Goal: Contribute content: Contribute content

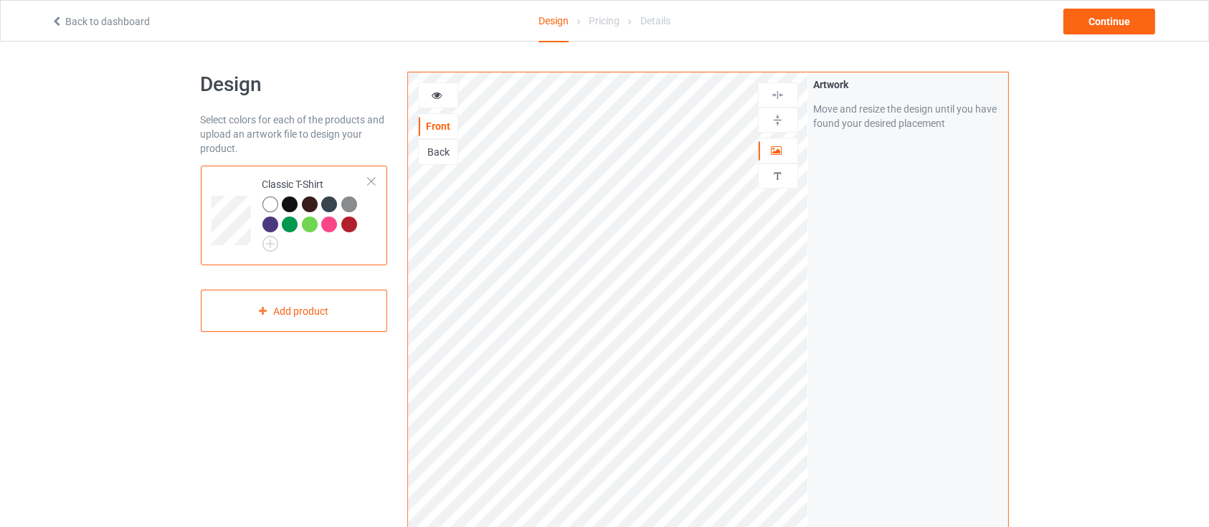
click at [883, 204] on div "Artwork Move and resize the design until you have found your desired placement" at bounding box center [908, 344] width 200 height 545
click at [773, 155] on div at bounding box center [778, 150] width 39 height 14
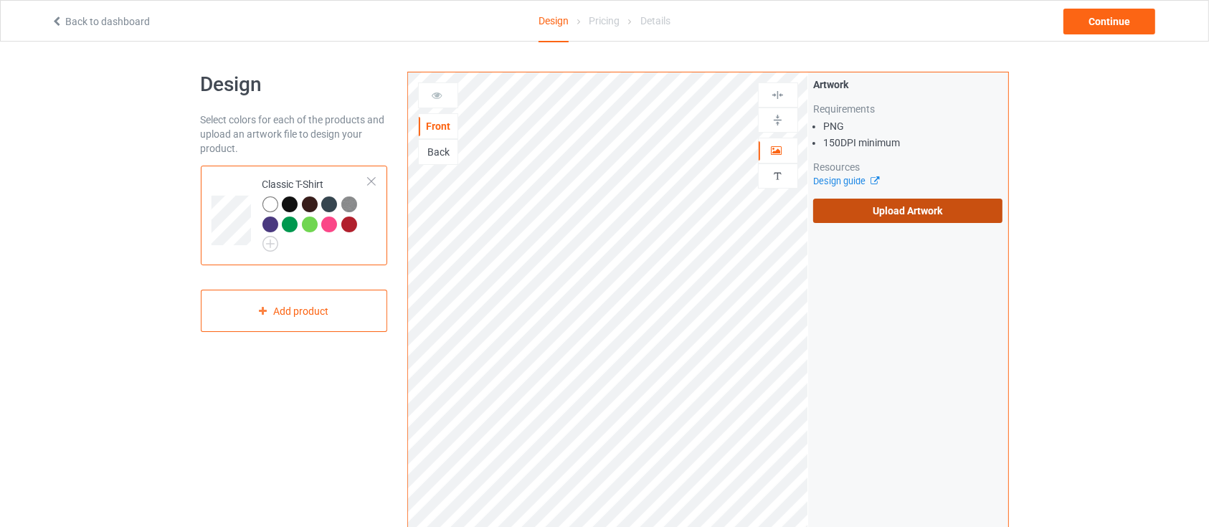
click at [892, 209] on label "Upload Artwork" at bounding box center [908, 211] width 190 height 24
click at [0, 0] on input "Upload Artwork" at bounding box center [0, 0] width 0 height 0
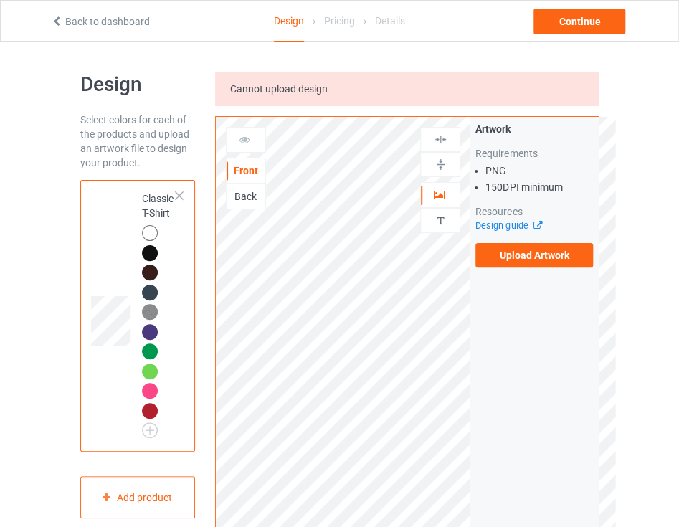
click at [0, 363] on div "Design Select colors for each of the products and upload an artwork file to des…" at bounding box center [339, 462] width 679 height 840
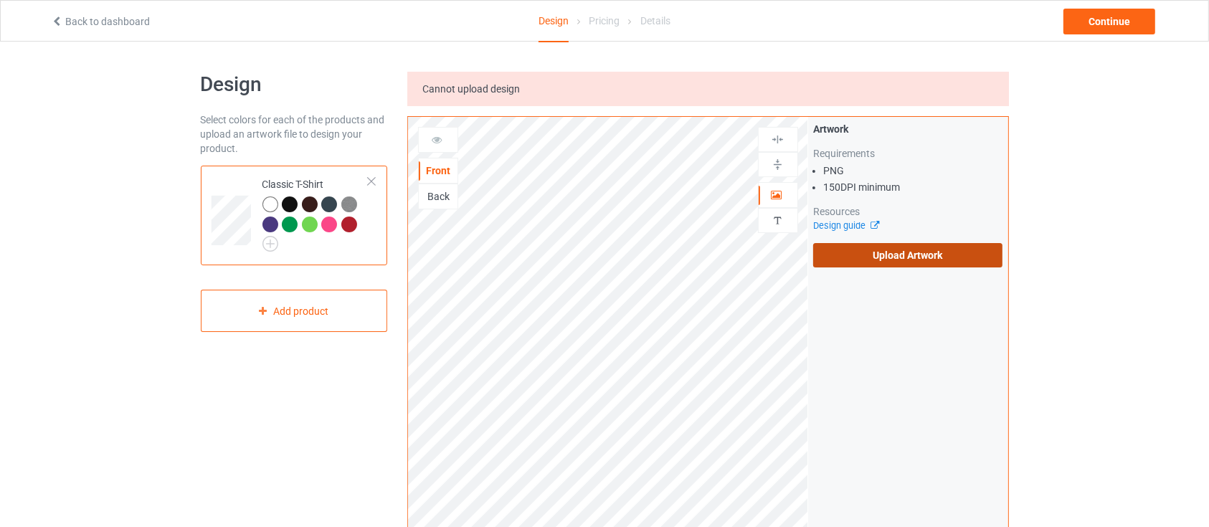
click at [939, 265] on label "Upload Artwork" at bounding box center [908, 255] width 190 height 24
click at [0, 0] on input "Upload Artwork" at bounding box center [0, 0] width 0 height 0
click at [922, 254] on label "Upload Artwork" at bounding box center [908, 255] width 190 height 24
click at [0, 0] on input "Upload Artwork" at bounding box center [0, 0] width 0 height 0
click at [0, 151] on div "Design Select colors for each of the products and upload an artwork file to des…" at bounding box center [604, 507] width 1209 height 931
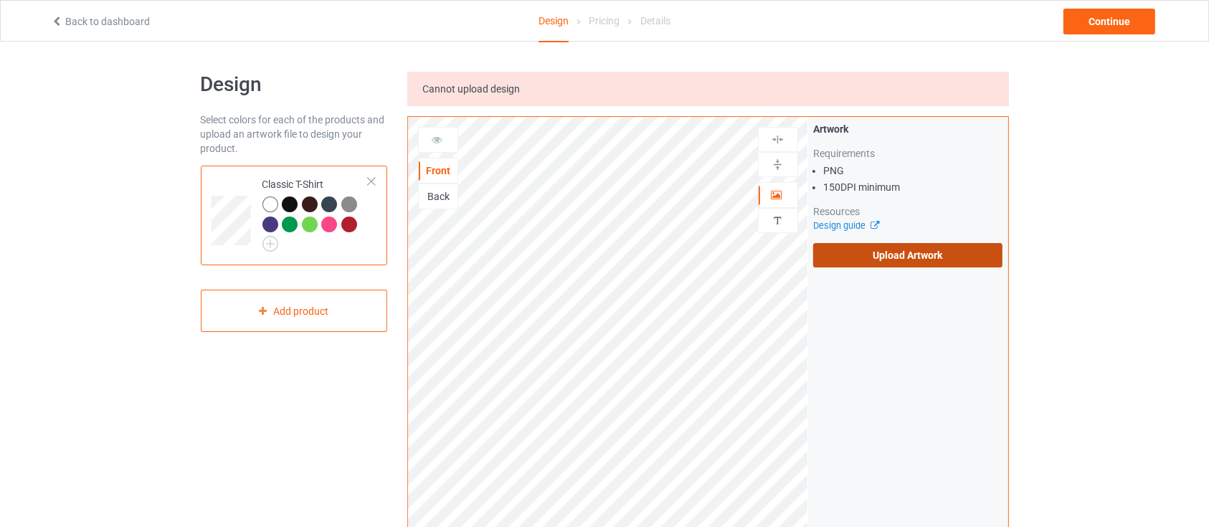
click at [884, 259] on label "Upload Artwork" at bounding box center [908, 255] width 190 height 24
click at [0, 0] on input "Upload Artwork" at bounding box center [0, 0] width 0 height 0
click at [930, 262] on label "Upload Artwork" at bounding box center [908, 255] width 190 height 24
click at [0, 0] on input "Upload Artwork" at bounding box center [0, 0] width 0 height 0
